Goal: Transaction & Acquisition: Purchase product/service

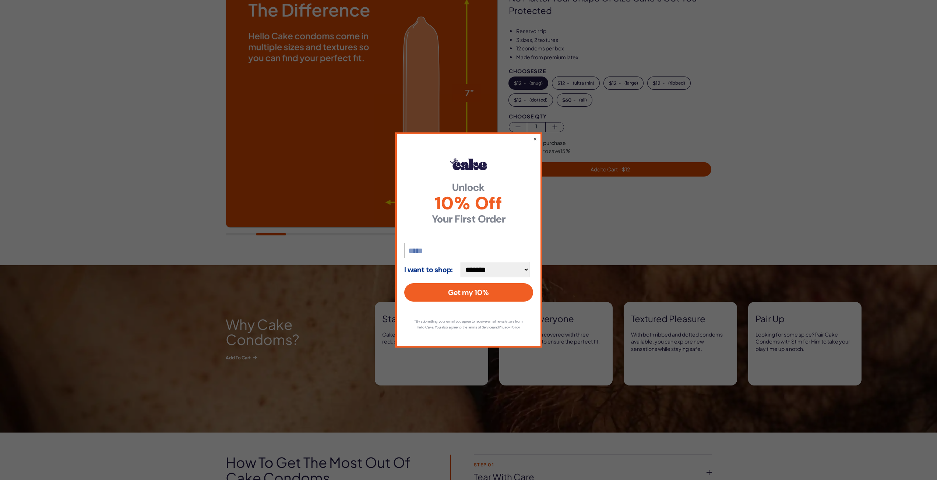
scroll to position [74, 0]
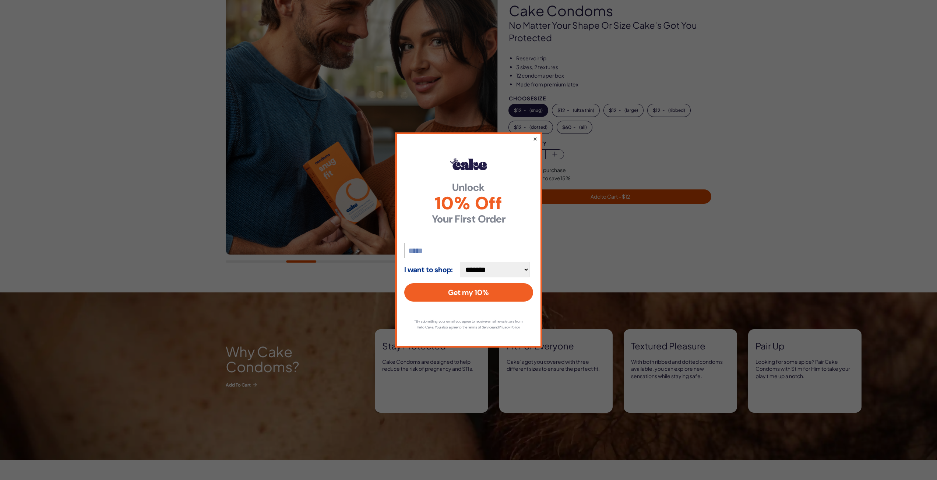
click at [533, 136] on button "×" at bounding box center [534, 138] width 5 height 9
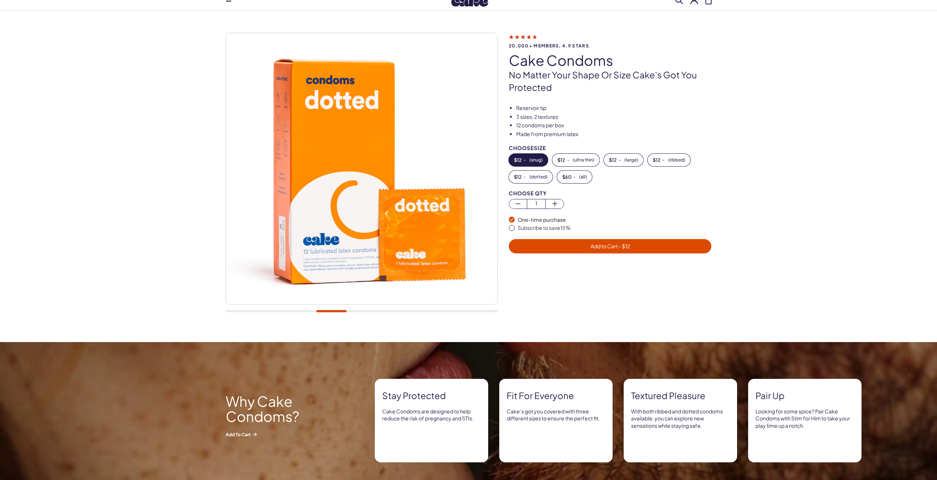
scroll to position [37, 0]
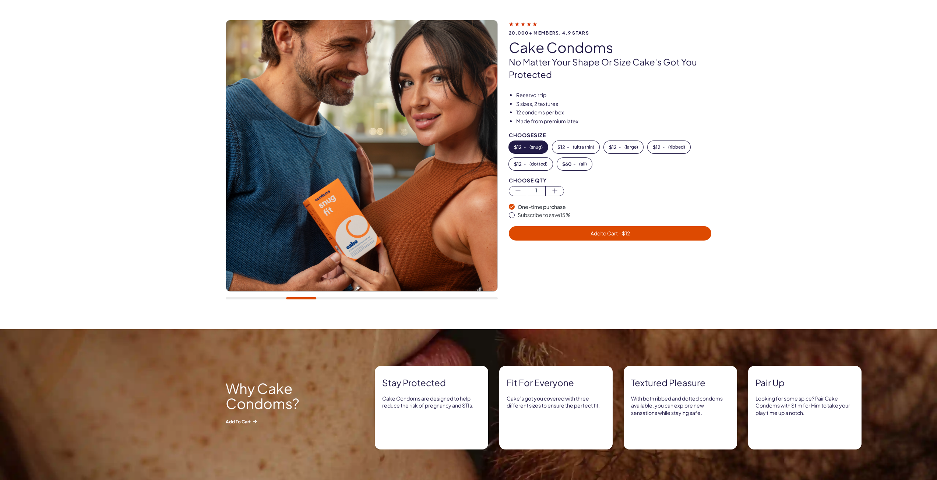
click at [238, 188] on img at bounding box center [361, 155] width 271 height 271
click at [269, 303] on div at bounding box center [362, 163] width 272 height 287
click at [332, 299] on div at bounding box center [362, 298] width 272 height 2
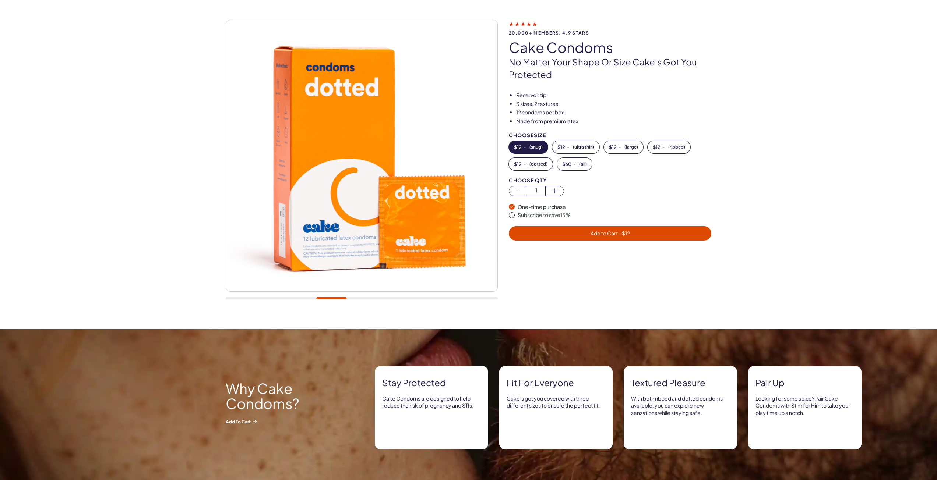
click at [363, 299] on div at bounding box center [362, 298] width 272 height 2
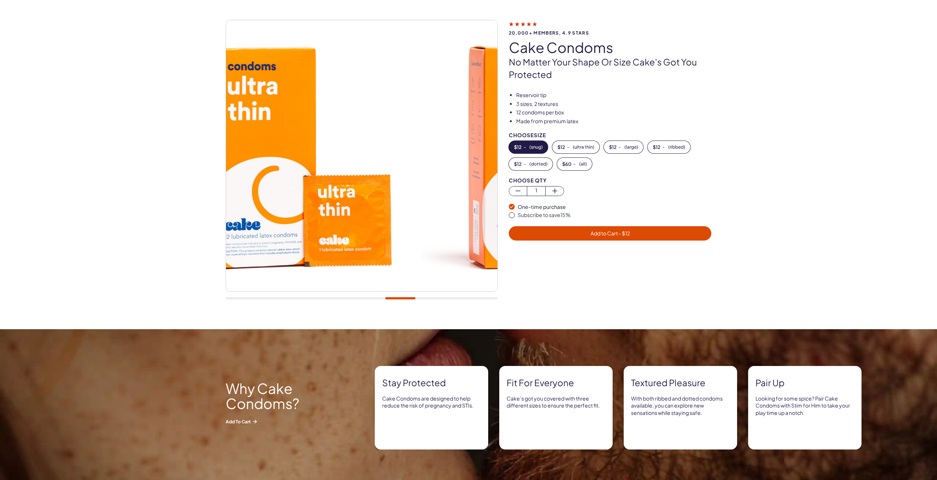
click at [400, 298] on div at bounding box center [362, 298] width 272 height 2
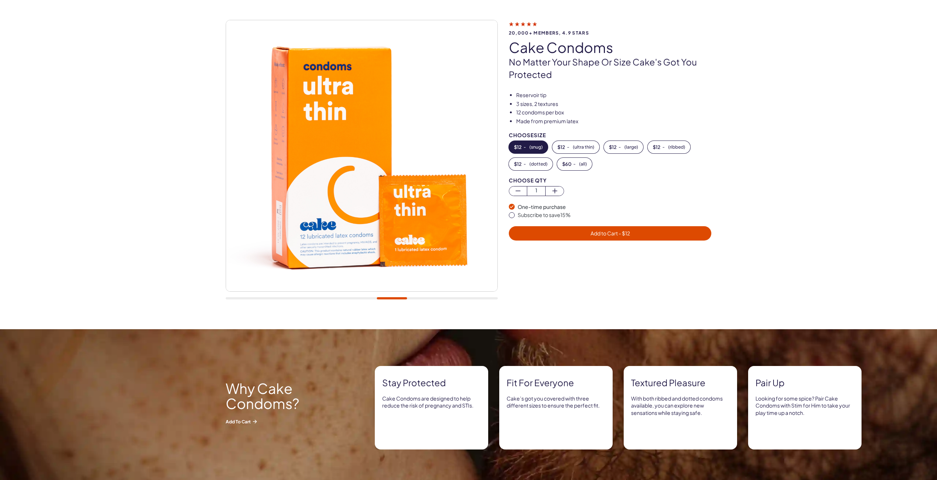
click at [433, 298] on div at bounding box center [362, 298] width 272 height 2
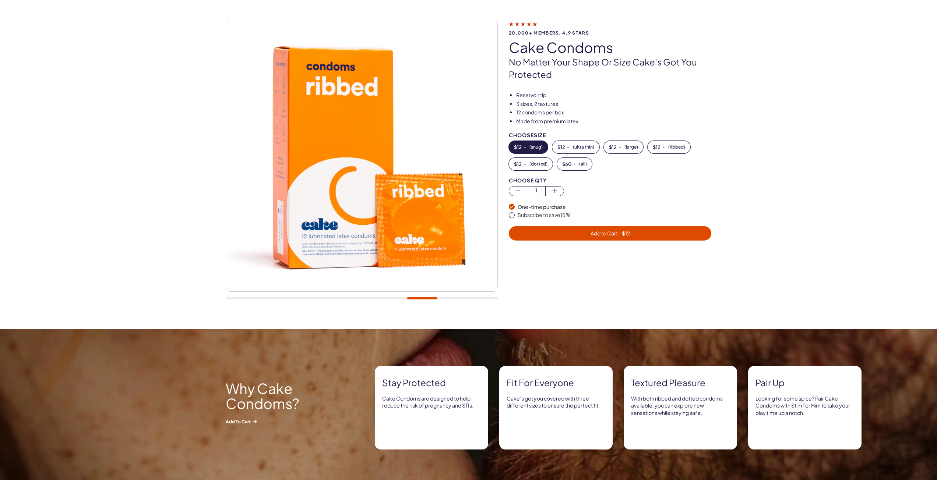
click at [459, 301] on div at bounding box center [362, 163] width 272 height 287
click at [460, 297] on div at bounding box center [362, 163] width 272 height 287
click at [469, 299] on div at bounding box center [362, 298] width 272 height 2
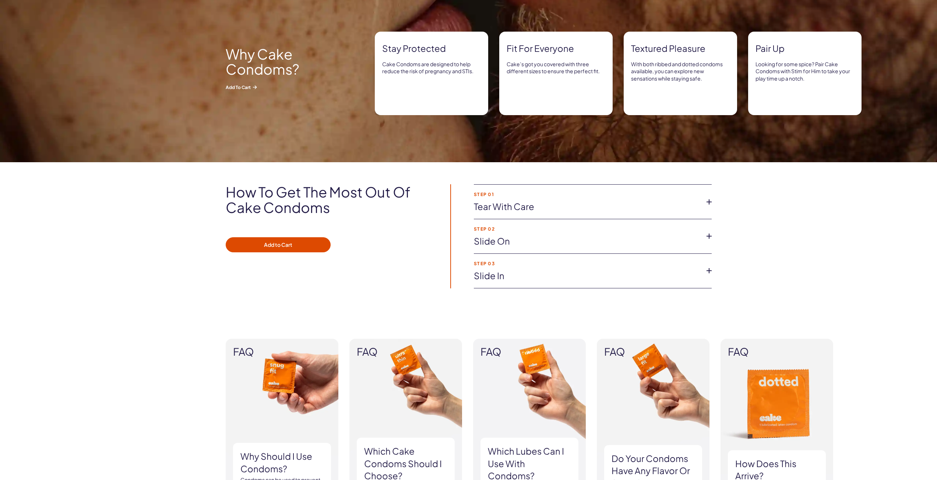
scroll to position [442, 0]
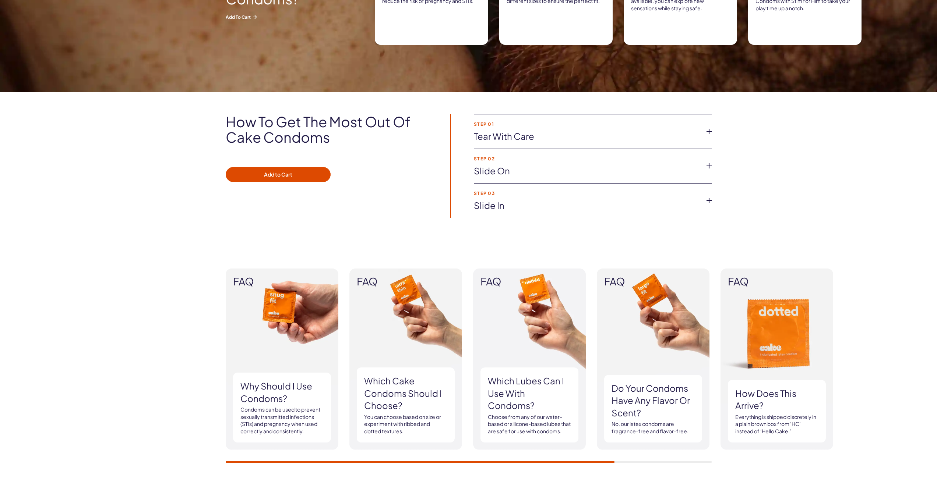
click at [560, 211] on link "Slide in" at bounding box center [587, 205] width 226 height 13
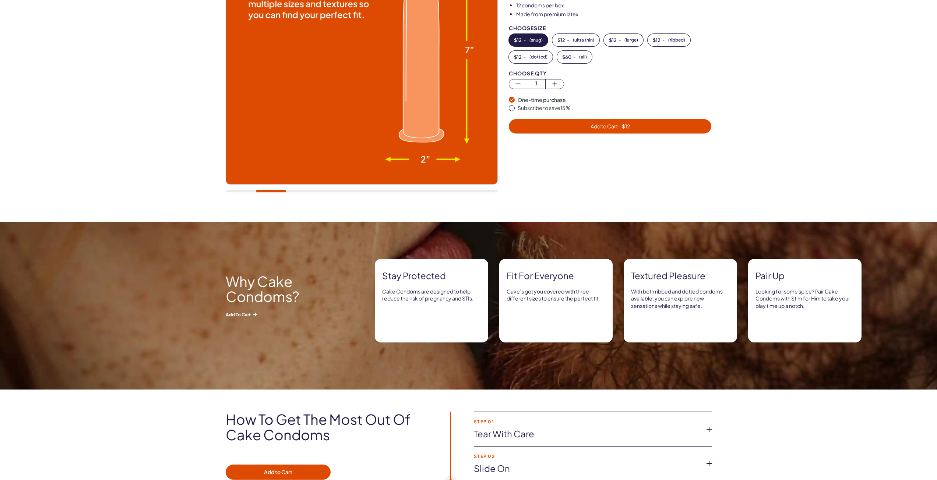
scroll to position [0, 0]
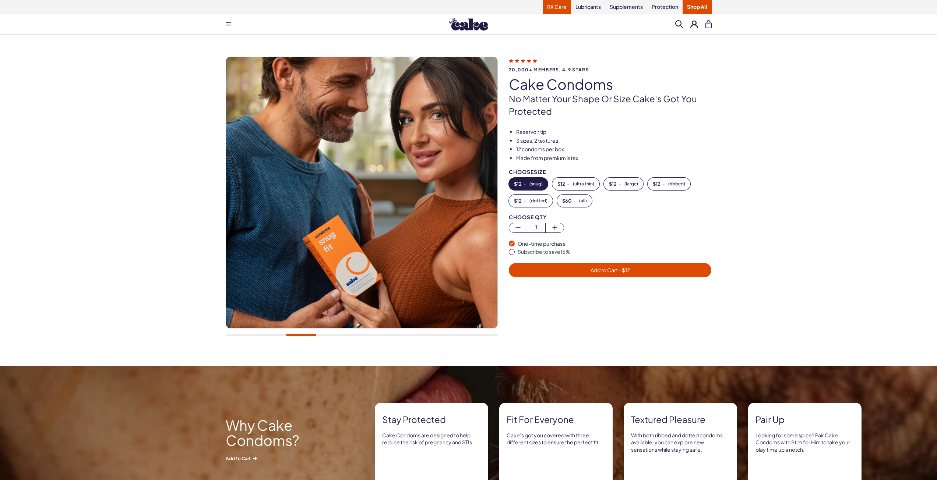
click at [558, 8] on link "RX Care" at bounding box center [556, 7] width 28 height 14
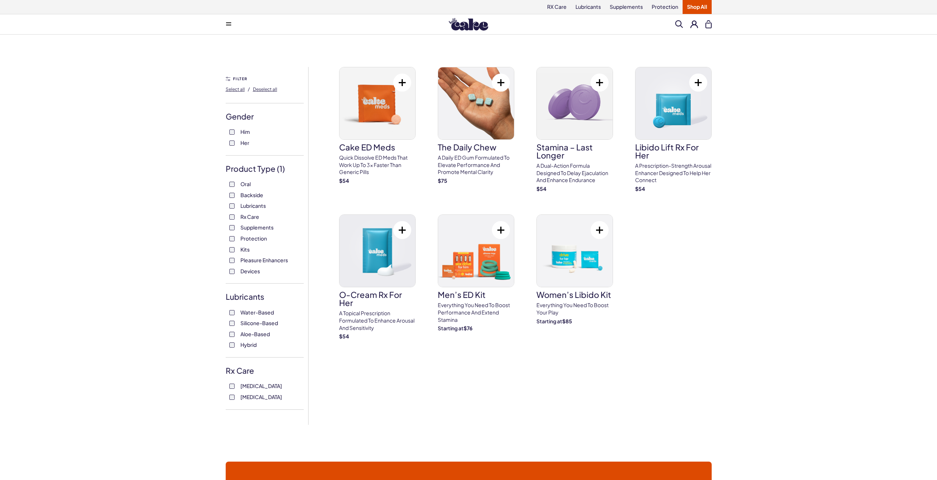
click at [247, 134] on span "Him" at bounding box center [245, 132] width 10 height 10
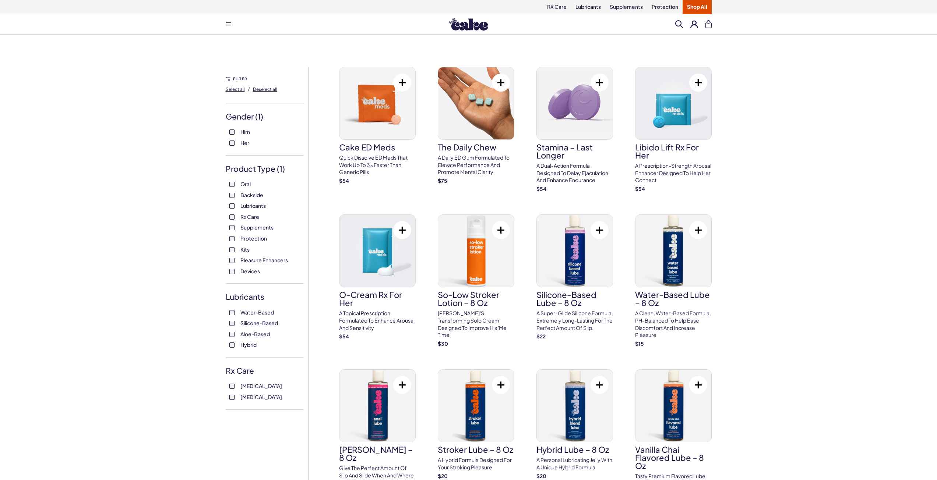
click at [255, 227] on span "Supplements" at bounding box center [256, 228] width 33 height 10
click at [372, 167] on p "Quick dissolve ED Meds that work up to 3x faster than generic pills" at bounding box center [377, 165] width 77 height 22
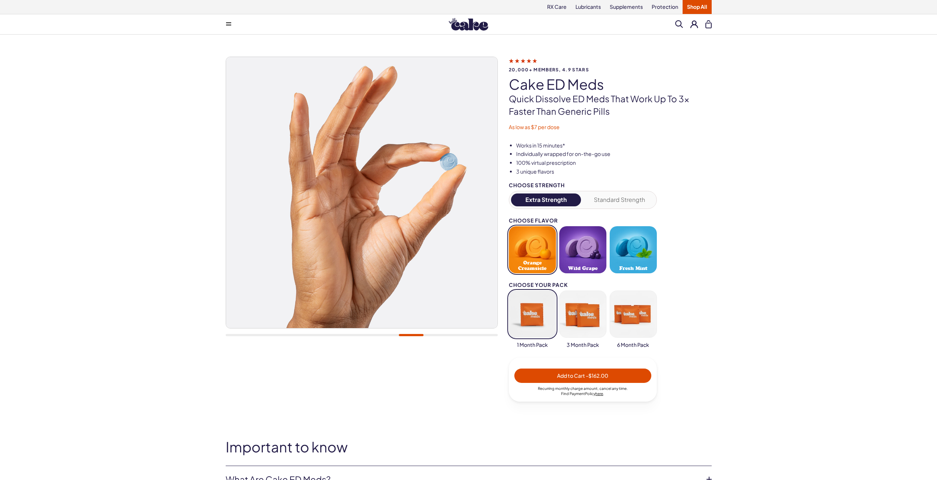
click at [630, 199] on button "Standard Strength" at bounding box center [619, 200] width 70 height 13
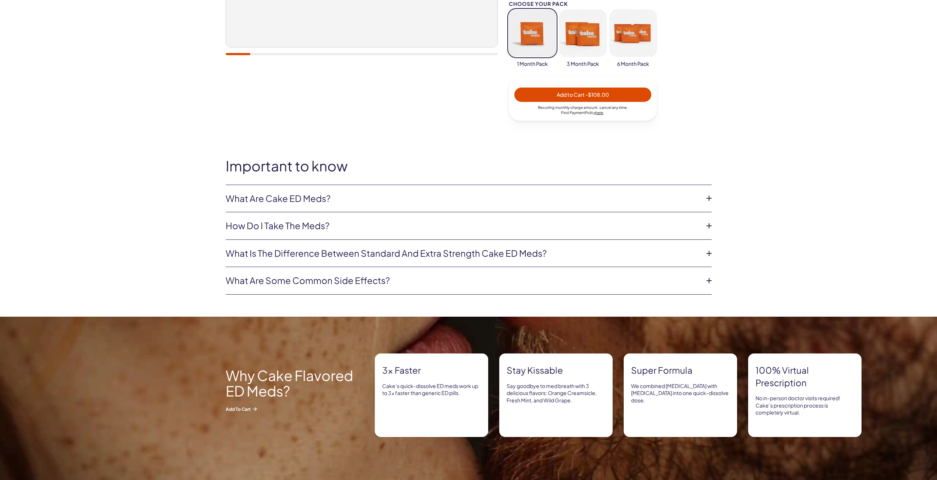
scroll to position [294, 0]
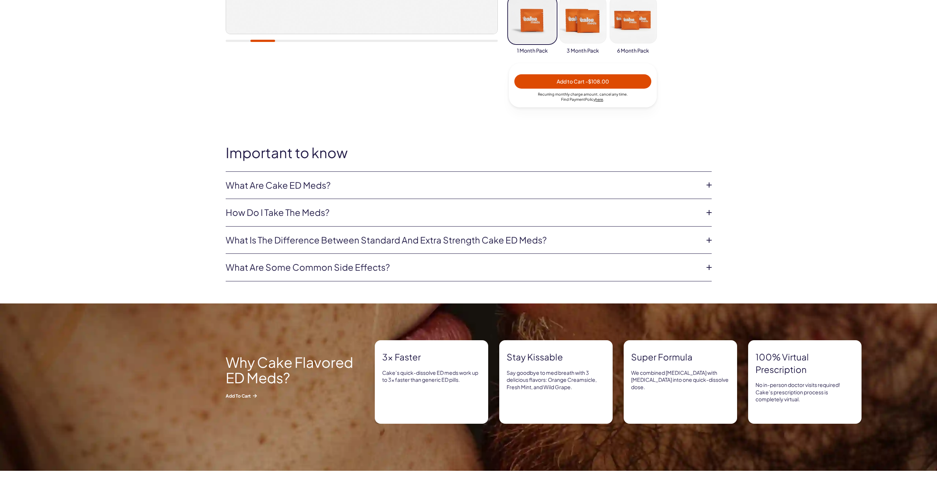
click at [659, 243] on link "What is the difference between Standard and Extra Strength Cake ED meds?" at bounding box center [463, 240] width 474 height 13
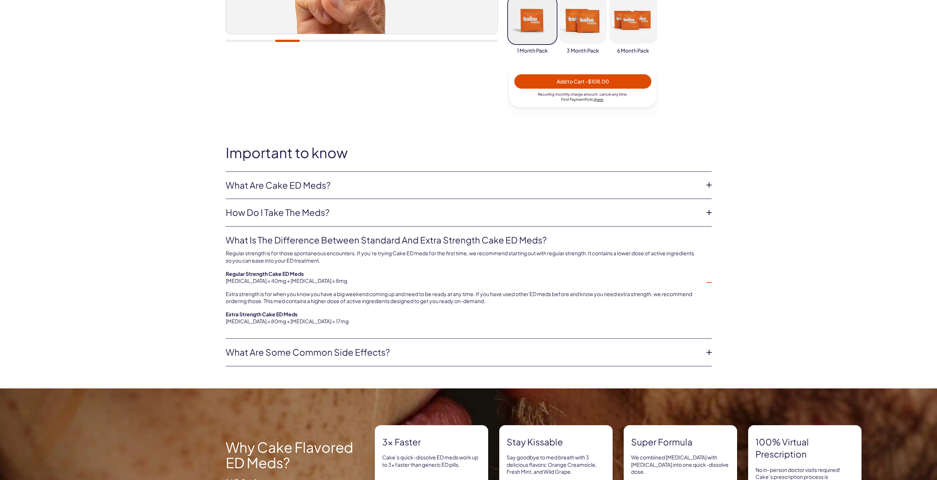
click at [668, 349] on link "What are some common side effects?" at bounding box center [463, 352] width 474 height 13
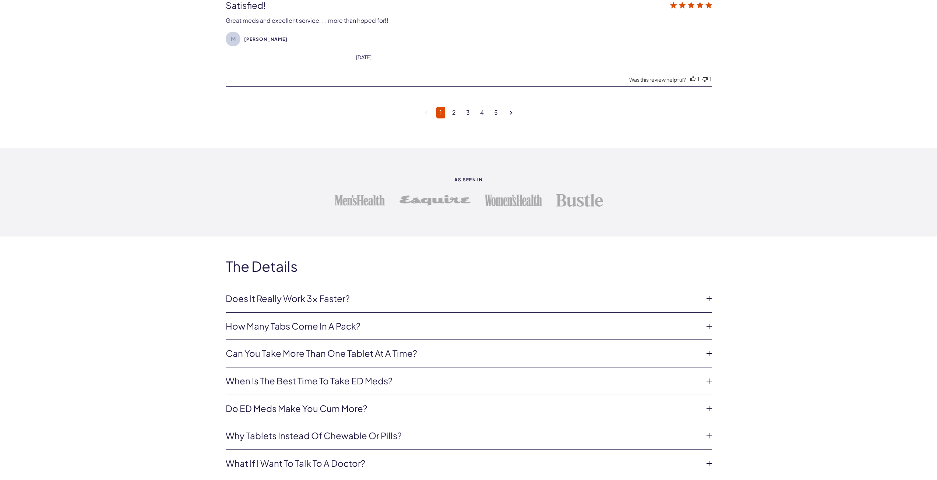
scroll to position [2723, 0]
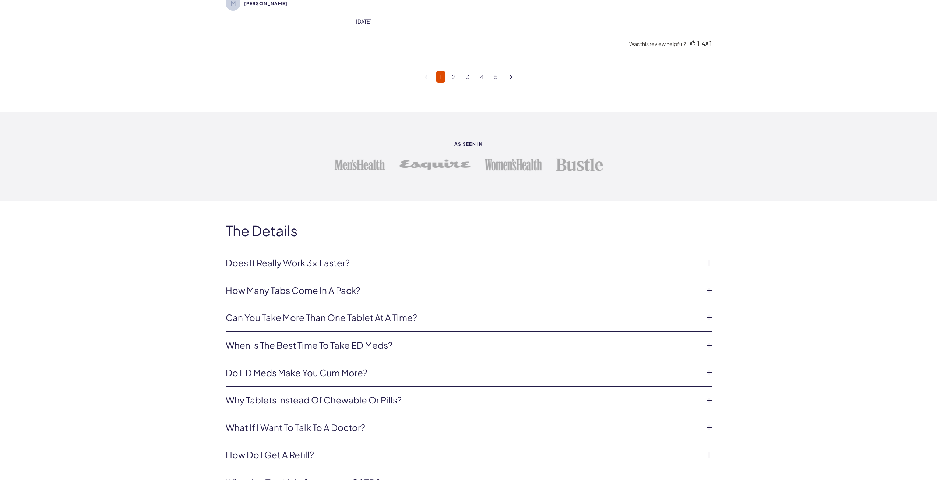
click at [569, 290] on link "How many tabs come in a pack?" at bounding box center [463, 290] width 474 height 13
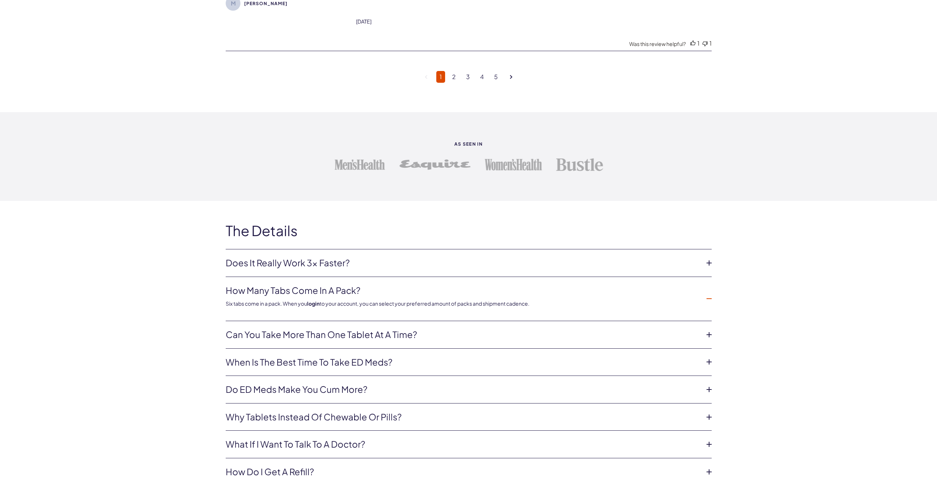
click at [570, 332] on link "Can you take more than one tablet at a time?" at bounding box center [463, 335] width 474 height 13
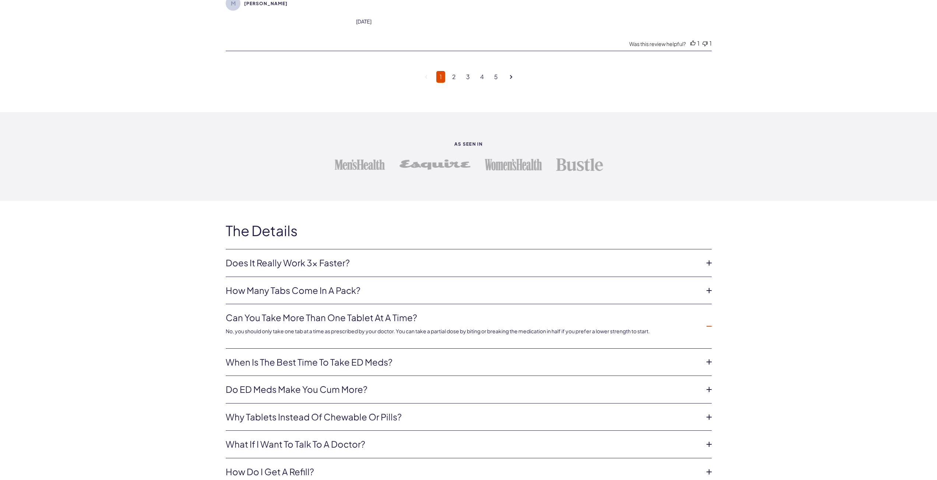
click at [560, 367] on li "When is the best time to take ED meds? Take Cake ED meds about 15 – 30 minutes …" at bounding box center [469, 363] width 486 height 28
click at [561, 361] on link "When is the best time to take ED meds?" at bounding box center [463, 362] width 474 height 13
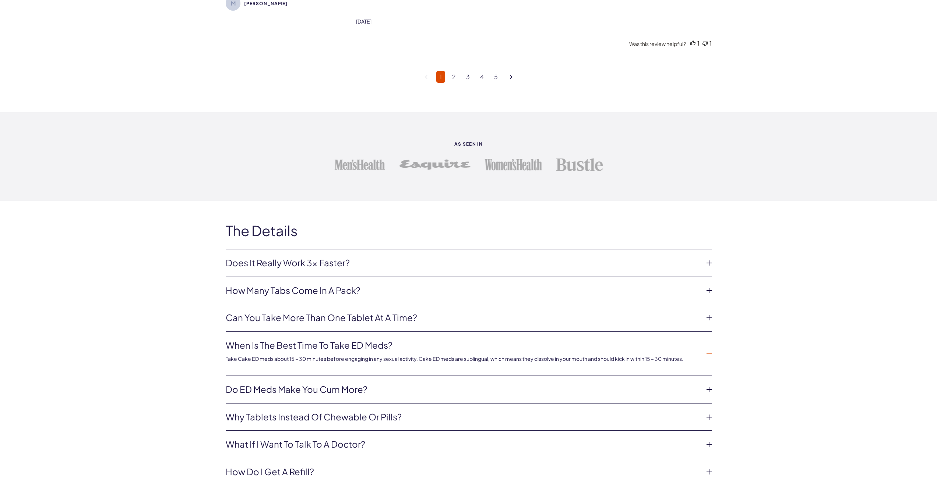
click at [420, 392] on li "Do ED meds make you cum more? Some men will even ejaculate more semen volume wh…" at bounding box center [469, 390] width 486 height 28
click at [605, 385] on link "Do ED meds make you cum more?" at bounding box center [463, 389] width 474 height 13
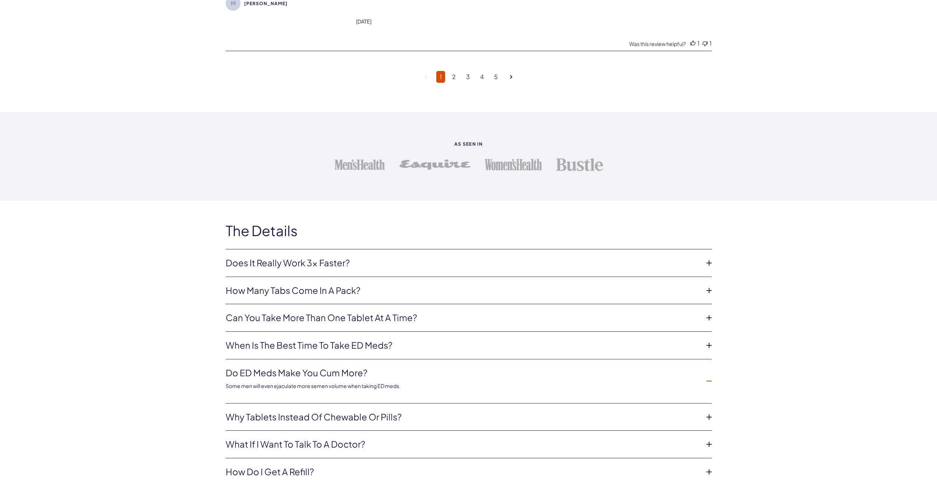
click at [493, 412] on link "Why tablets instead of chewable or pills?" at bounding box center [463, 417] width 474 height 13
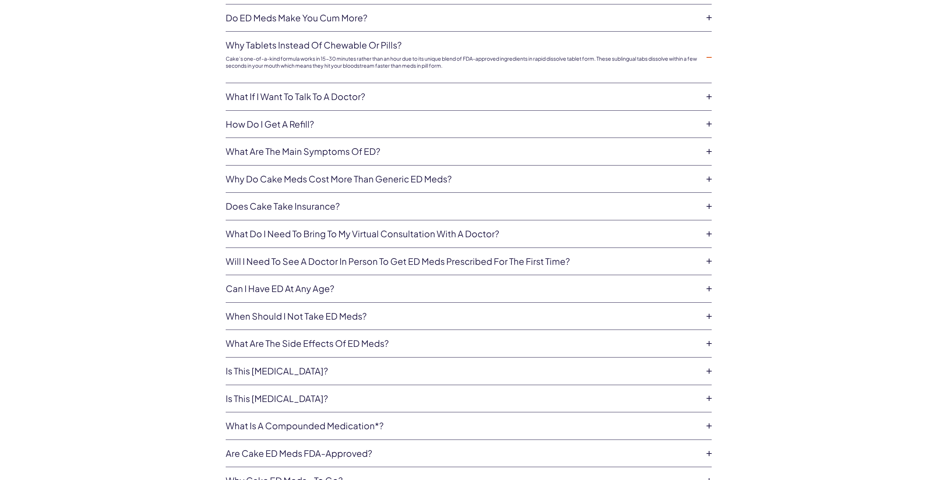
scroll to position [3091, 0]
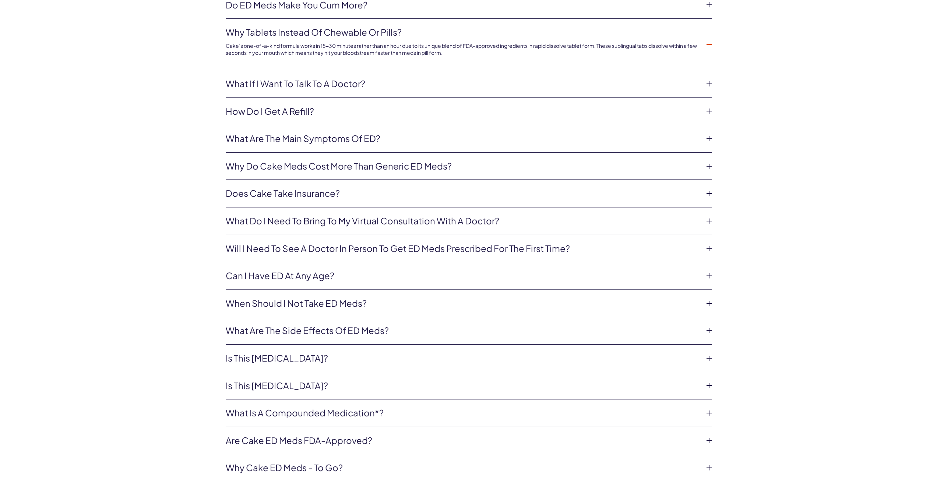
click at [458, 359] on link "Is this Viagra?" at bounding box center [463, 358] width 474 height 13
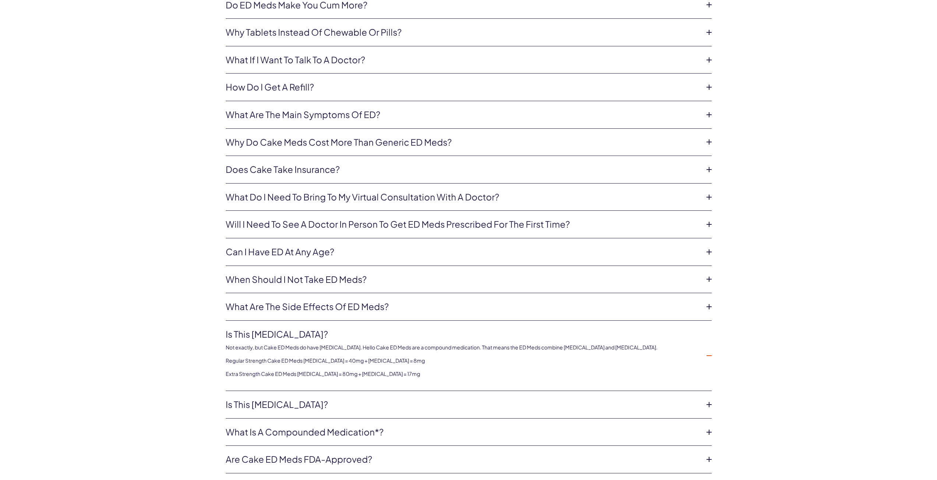
click at [443, 408] on li "Is this cialis? Not exactly, but Cake ED Meds do have Tadalafil. Hello Cake ED …" at bounding box center [469, 405] width 486 height 28
click at [474, 399] on link "Is this cialis?" at bounding box center [463, 405] width 474 height 13
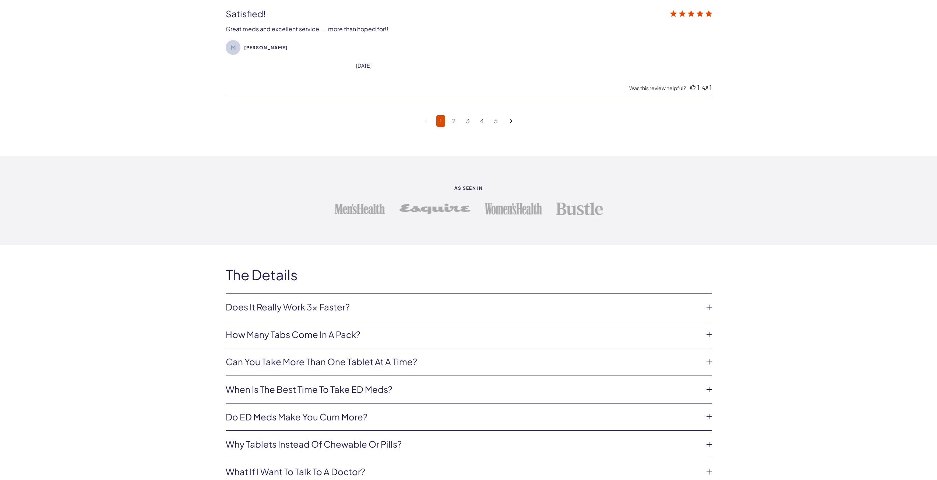
scroll to position [2723, 0]
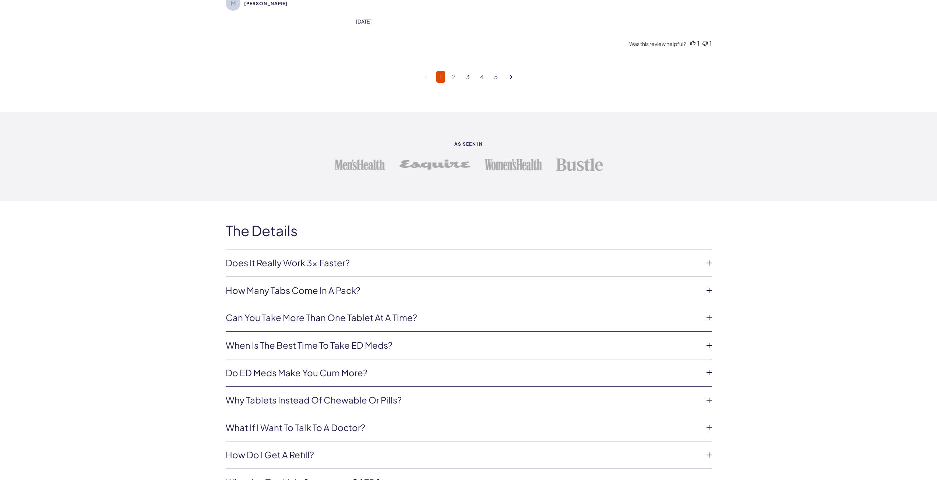
click at [469, 288] on link "How many tabs come in a pack?" at bounding box center [463, 290] width 474 height 13
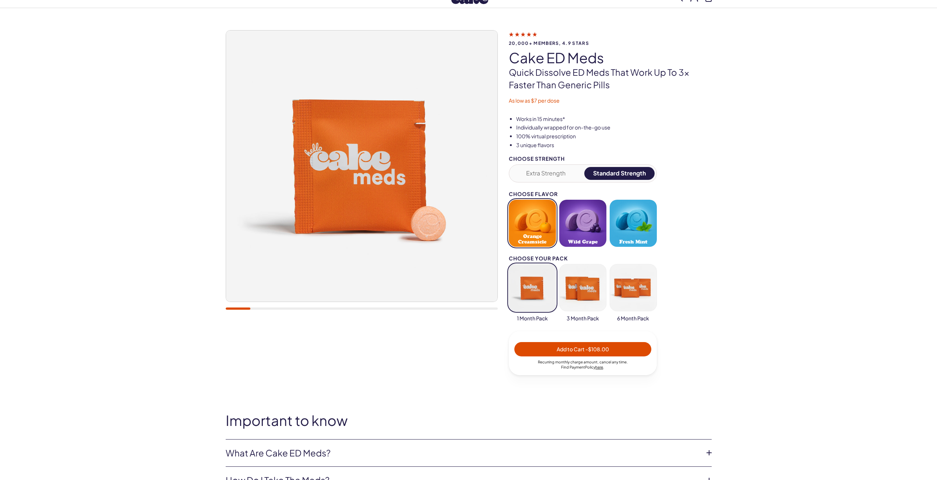
scroll to position [0, 0]
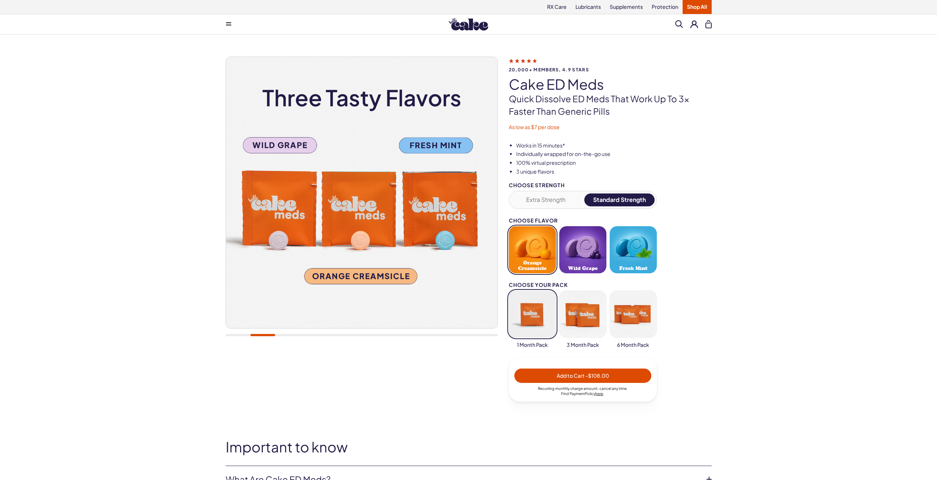
click at [677, 25] on span at bounding box center [679, 24] width 8 height 8
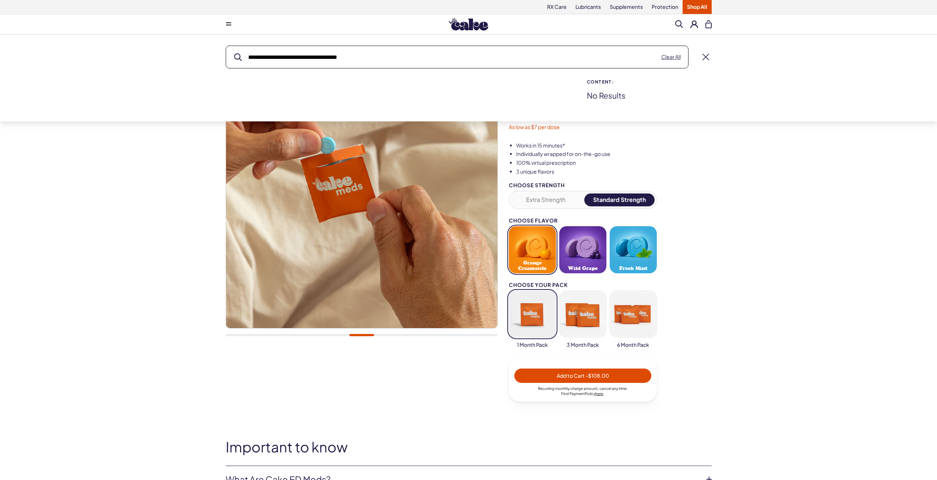
type input "**********"
click at [234, 53] on button "submit" at bounding box center [238, 57] width 8 height 8
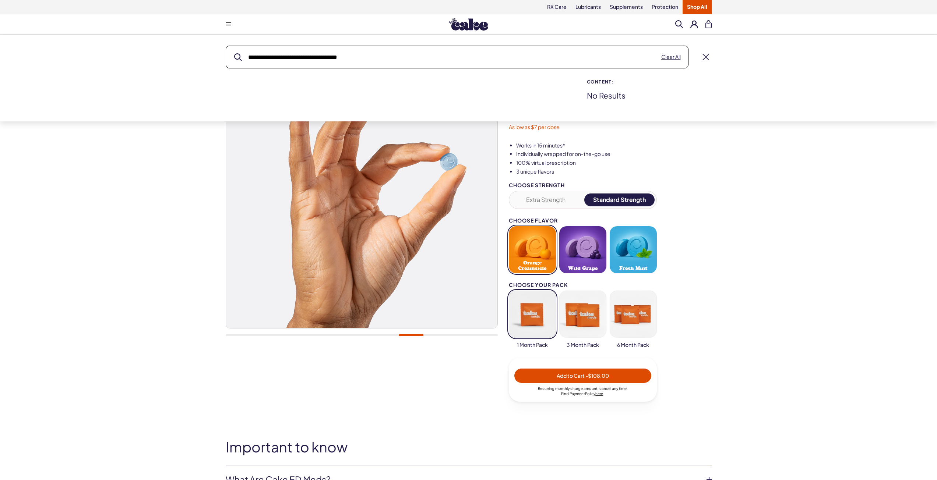
click at [693, 24] on button at bounding box center [694, 24] width 8 height 8
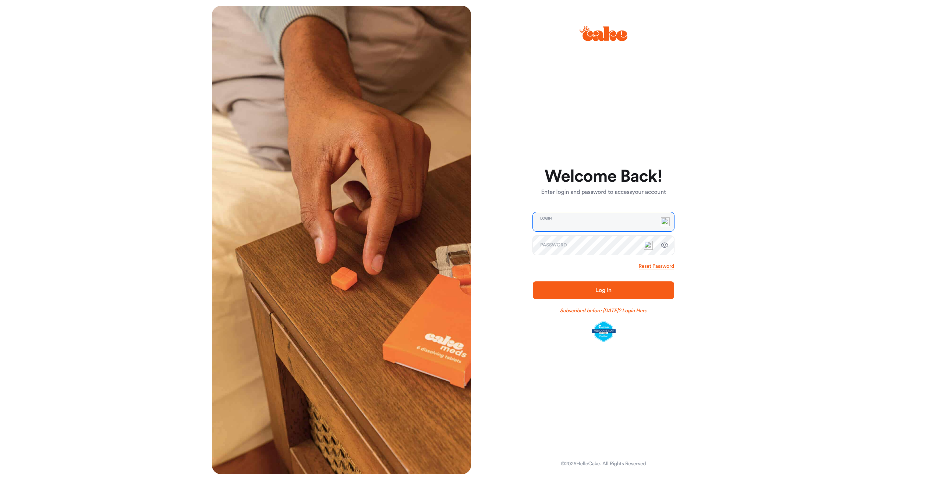
type input "**********"
click at [618, 292] on span "Log In" at bounding box center [604, 290] width 118 height 9
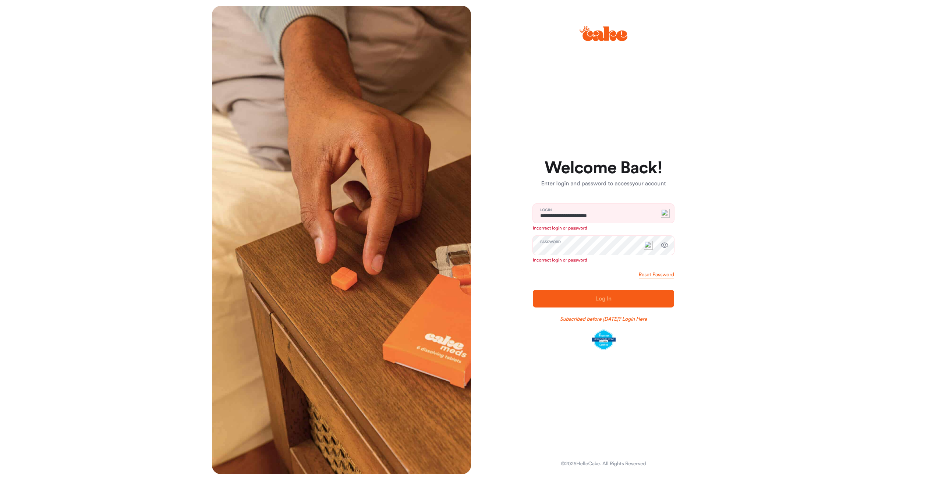
click at [664, 247] on icon "button" at bounding box center [665, 245] width 8 height 5
click at [634, 320] on link "Subscribed before Nov 1 2024? Login Here" at bounding box center [603, 319] width 87 height 7
